Goal: Check status: Check status

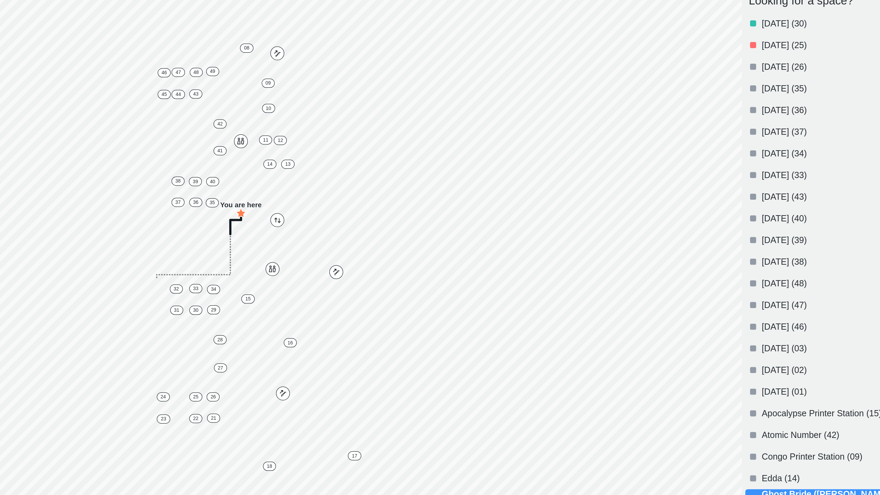
scroll to position [58, 0]
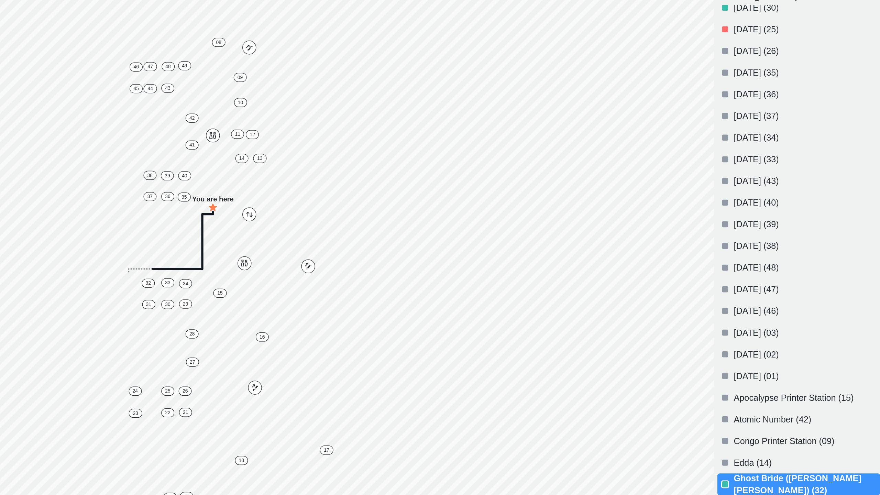
click at [768, 266] on p "[DATE] (38)" at bounding box center [816, 269] width 115 height 10
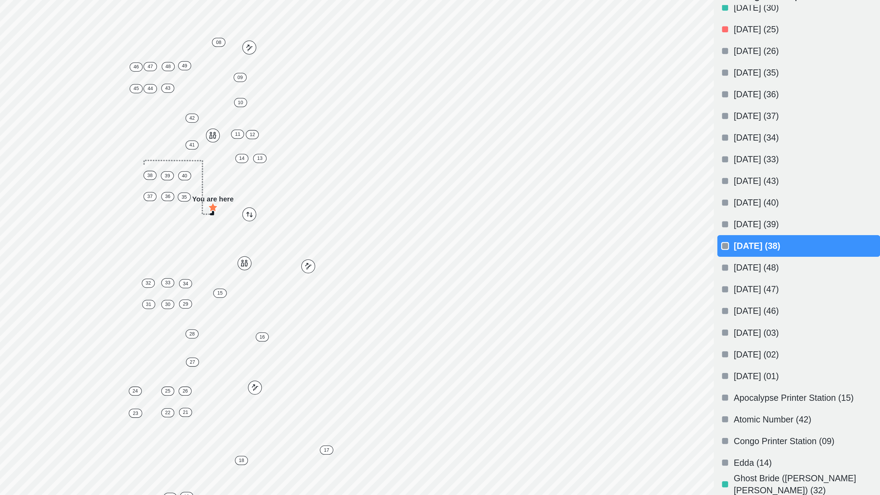
click at [764, 259] on div "[DATE] (39)" at bounding box center [810, 251] width 129 height 17
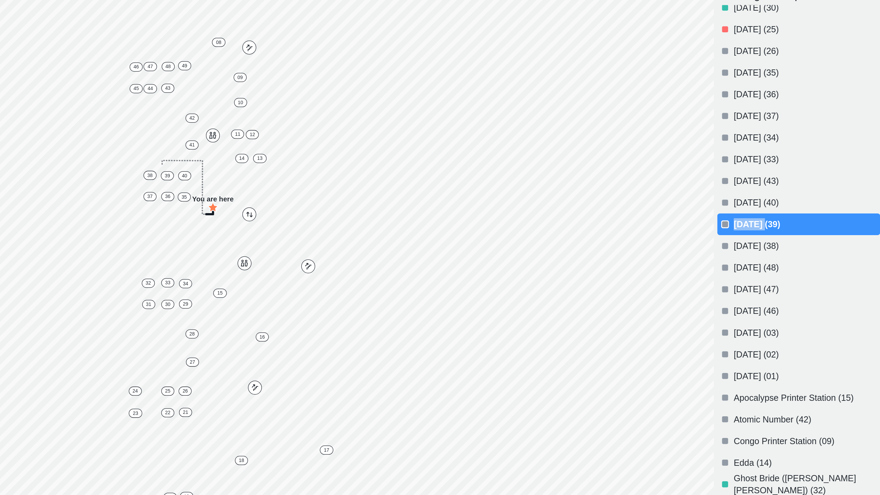
click at [776, 256] on p "[DATE] (39)" at bounding box center [816, 252] width 115 height 10
click at [767, 239] on p "[DATE] (40)" at bounding box center [816, 235] width 115 height 10
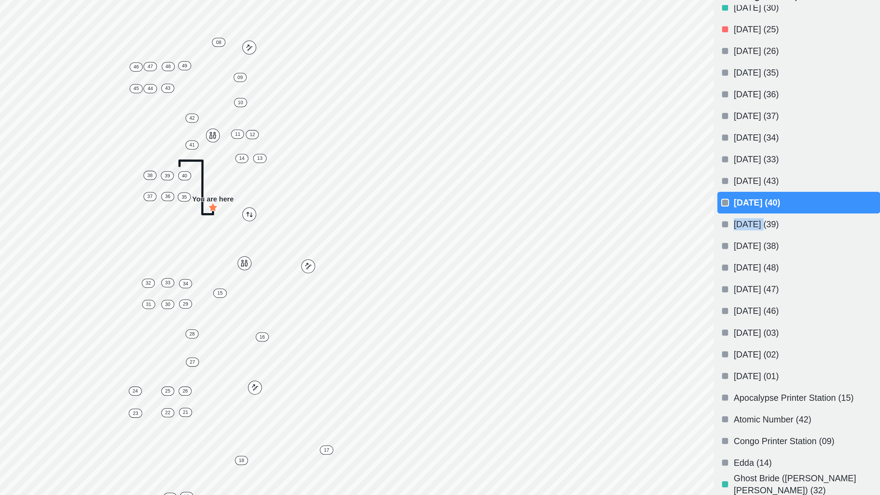
click at [775, 252] on p "[DATE] (39)" at bounding box center [816, 252] width 115 height 10
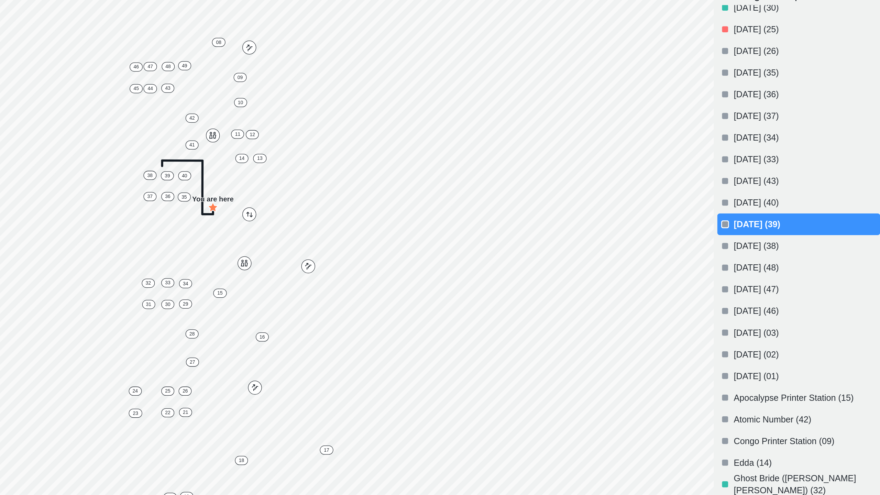
click at [775, 249] on p "[DATE] (39)" at bounding box center [816, 252] width 115 height 10
click at [772, 250] on p "[DATE] (39)" at bounding box center [816, 252] width 115 height 10
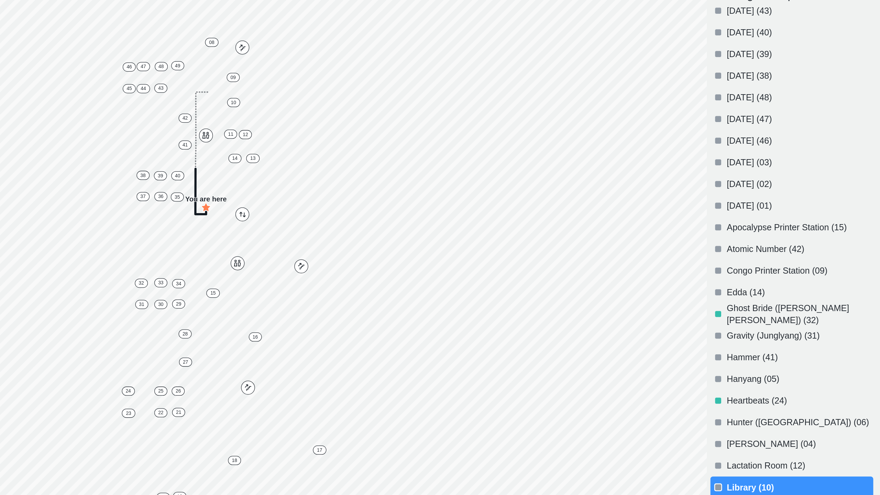
scroll to position [196, 0]
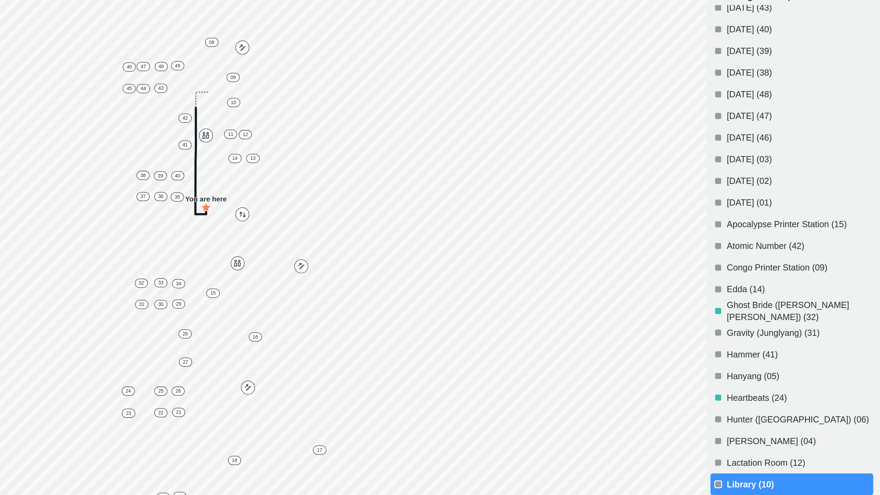
click at [766, 234] on p "[DATE] (01)" at bounding box center [816, 235] width 115 height 10
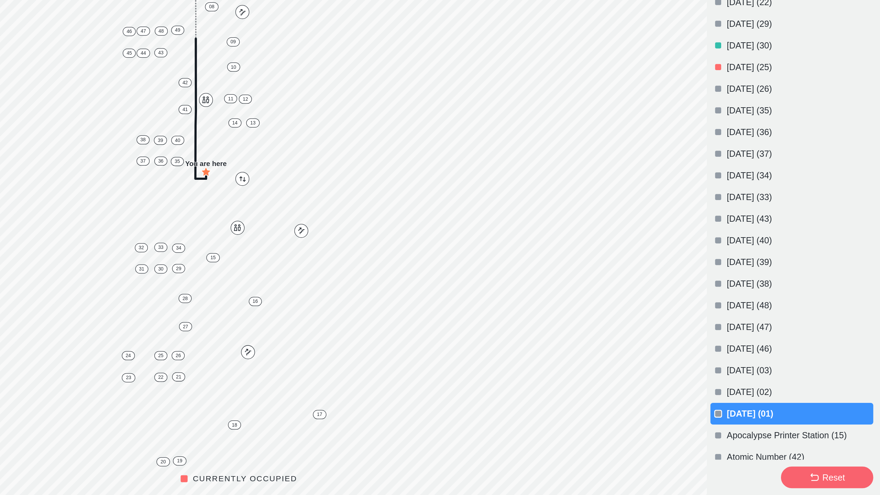
scroll to position [0, 0]
